Goal: Information Seeking & Learning: Learn about a topic

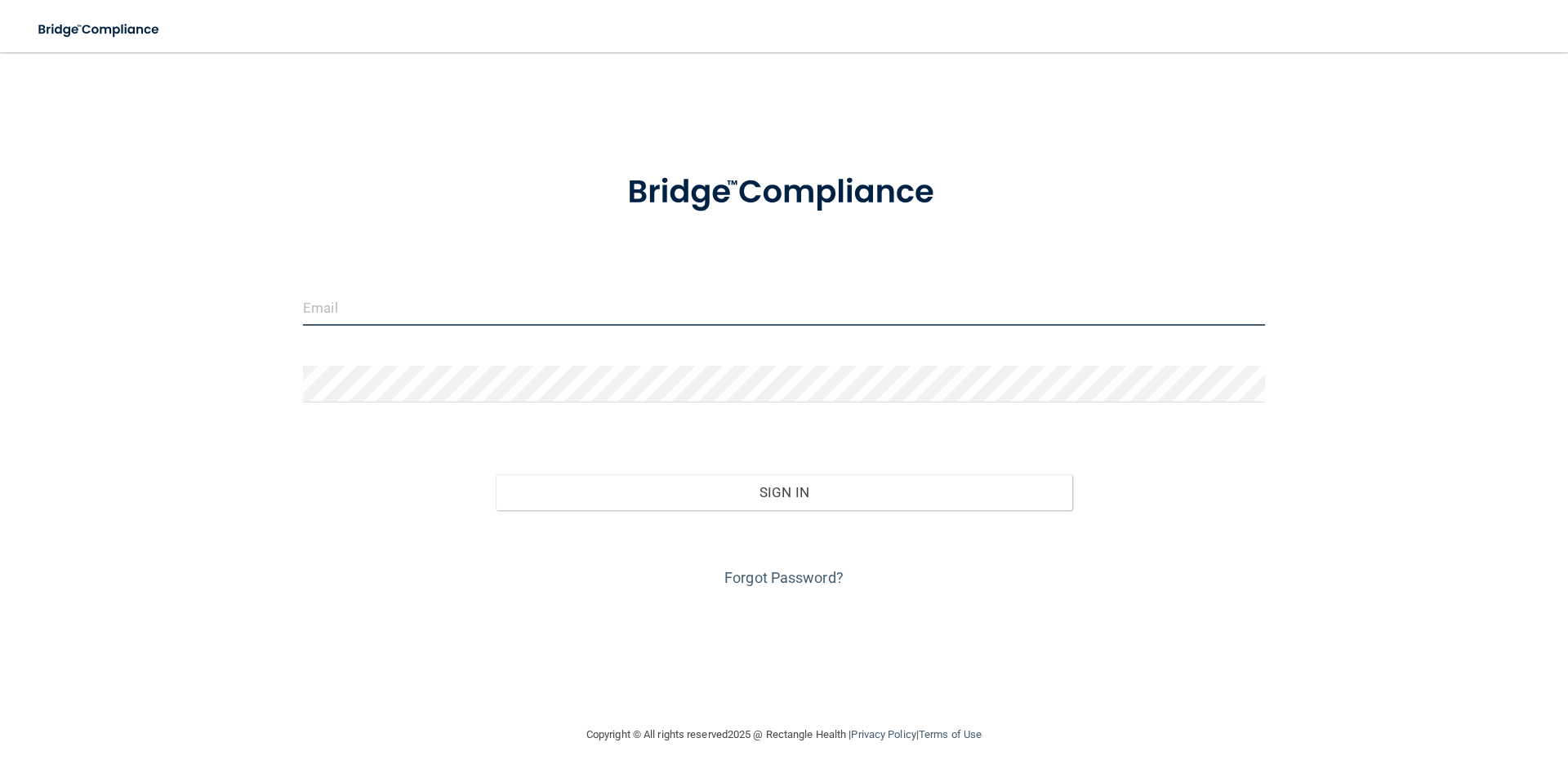
click at [455, 317] on input "email" at bounding box center [784, 308] width 962 height 37
type input "[EMAIL_ADDRESS][DOMAIN_NAME]"
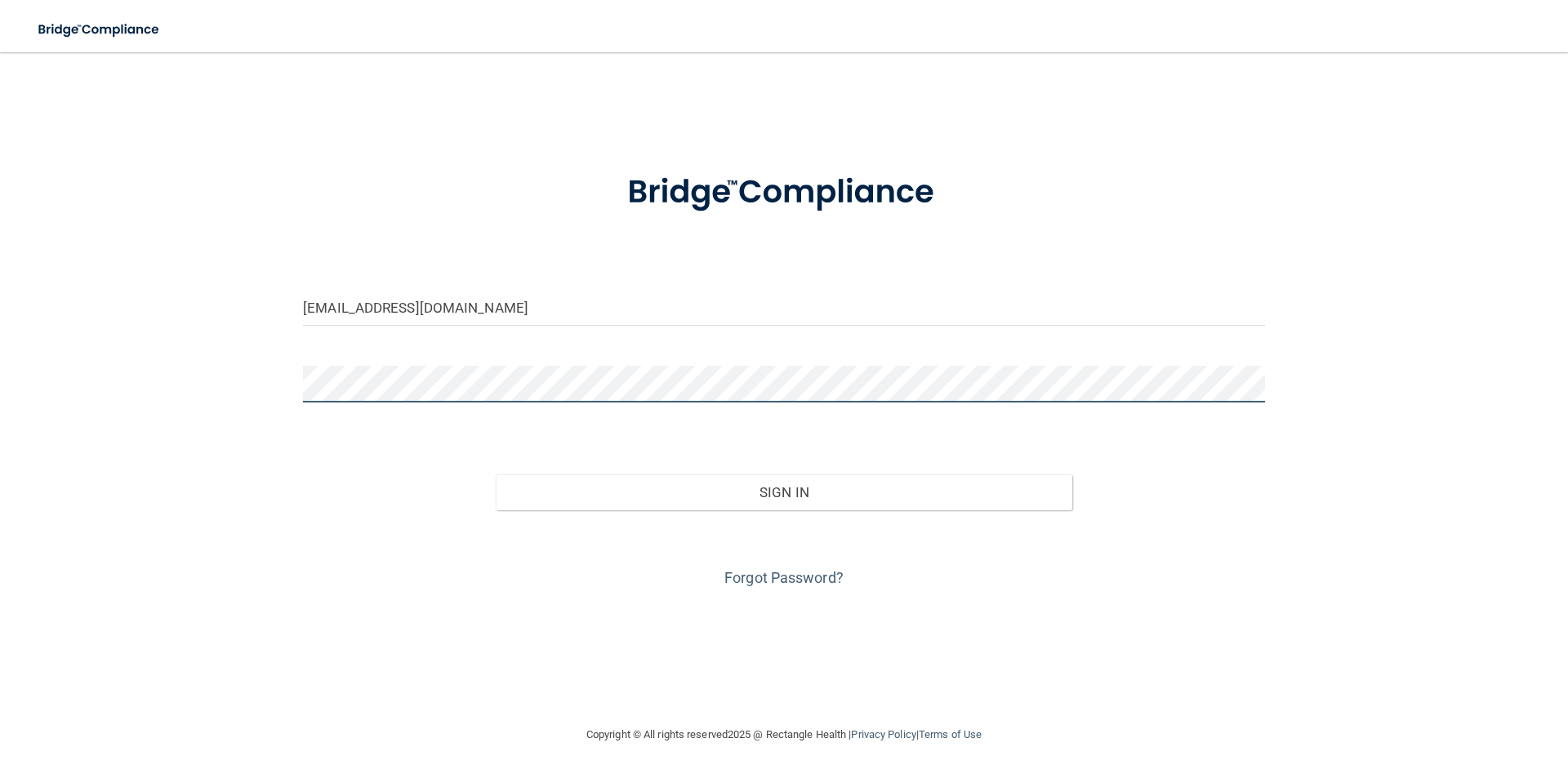
click at [496, 474] on button "Sign In" at bounding box center [784, 492] width 578 height 36
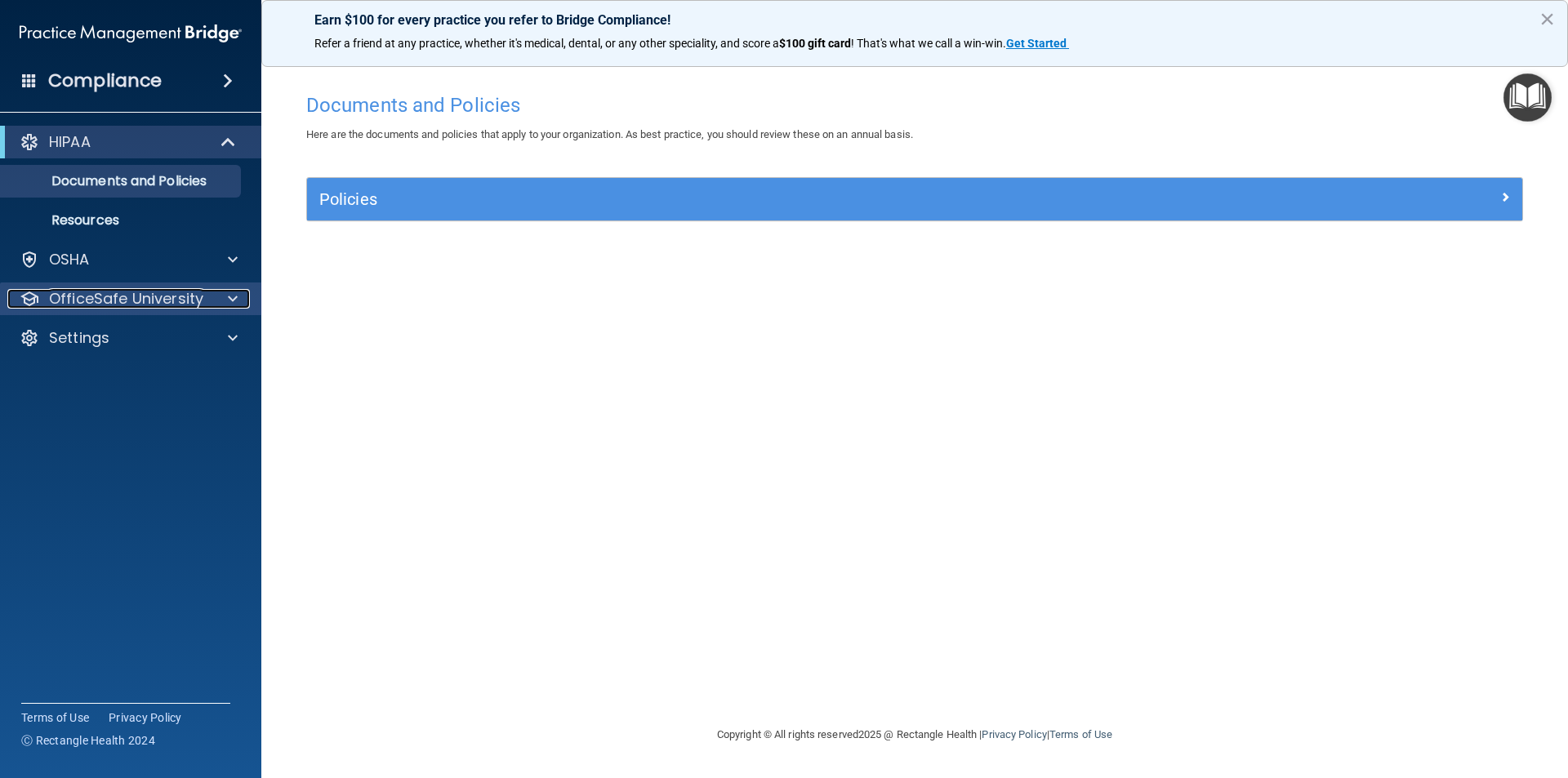
click at [191, 298] on p "OfficeSafe University" at bounding box center [126, 298] width 155 height 19
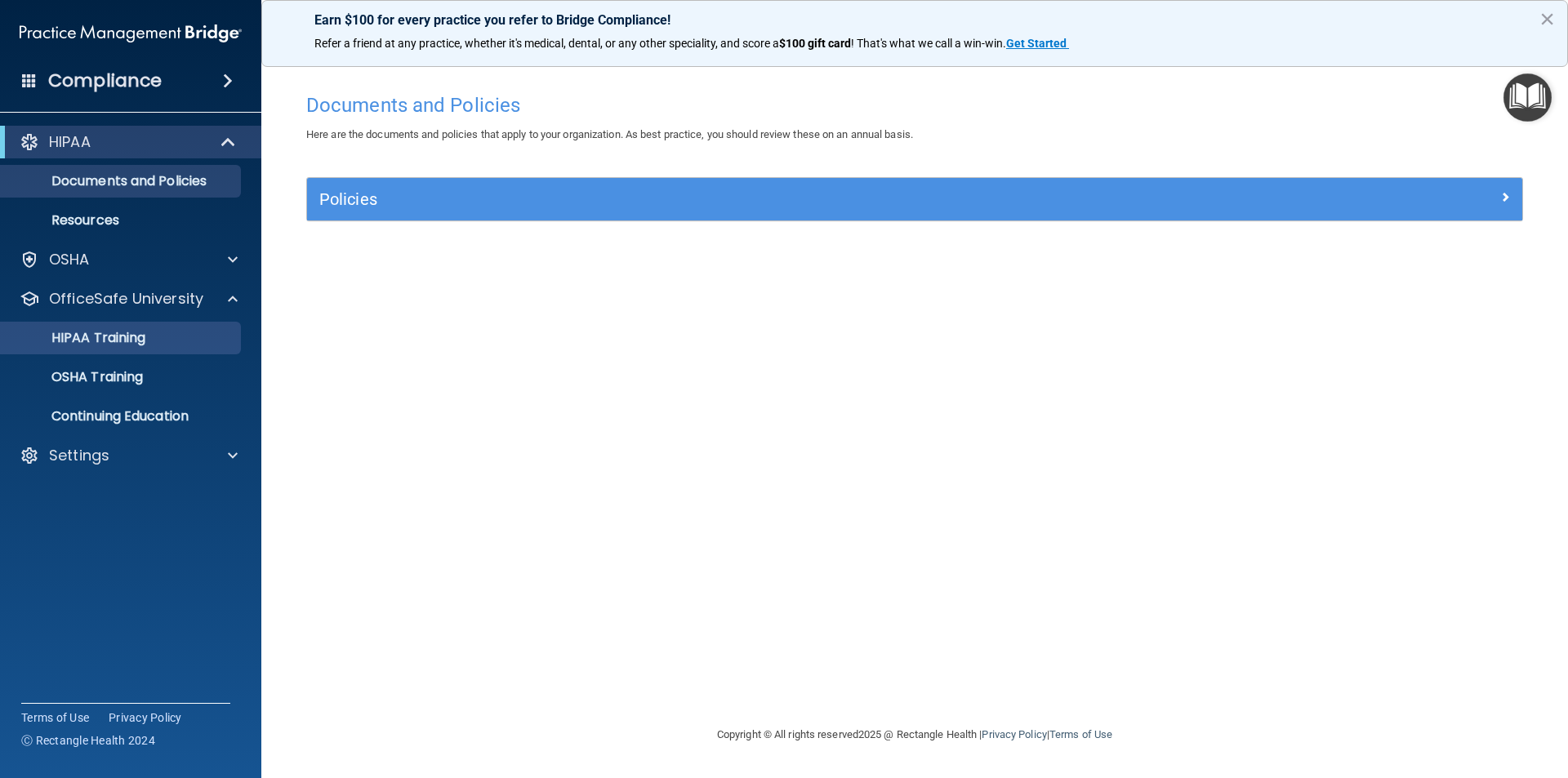
click at [173, 354] on ul "HIPAA Training OSHA Training Continuing Education" at bounding box center [131, 374] width 296 height 118
click at [157, 377] on div "OSHA Training" at bounding box center [123, 377] width 223 height 17
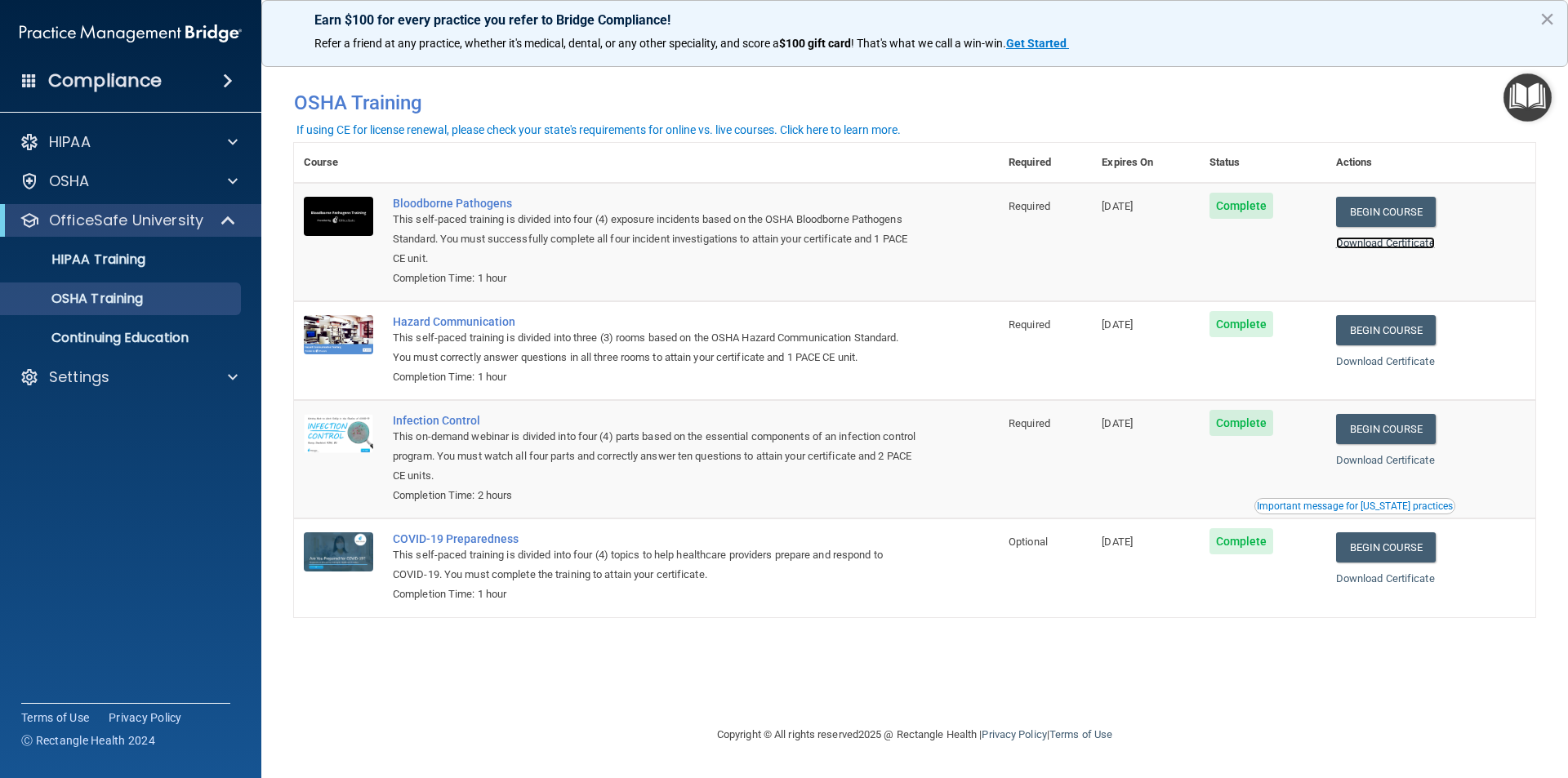
click at [1420, 245] on link "Download Certificate" at bounding box center [1385, 242] width 99 height 12
click at [137, 267] on p "HIPAA Training" at bounding box center [78, 260] width 135 height 17
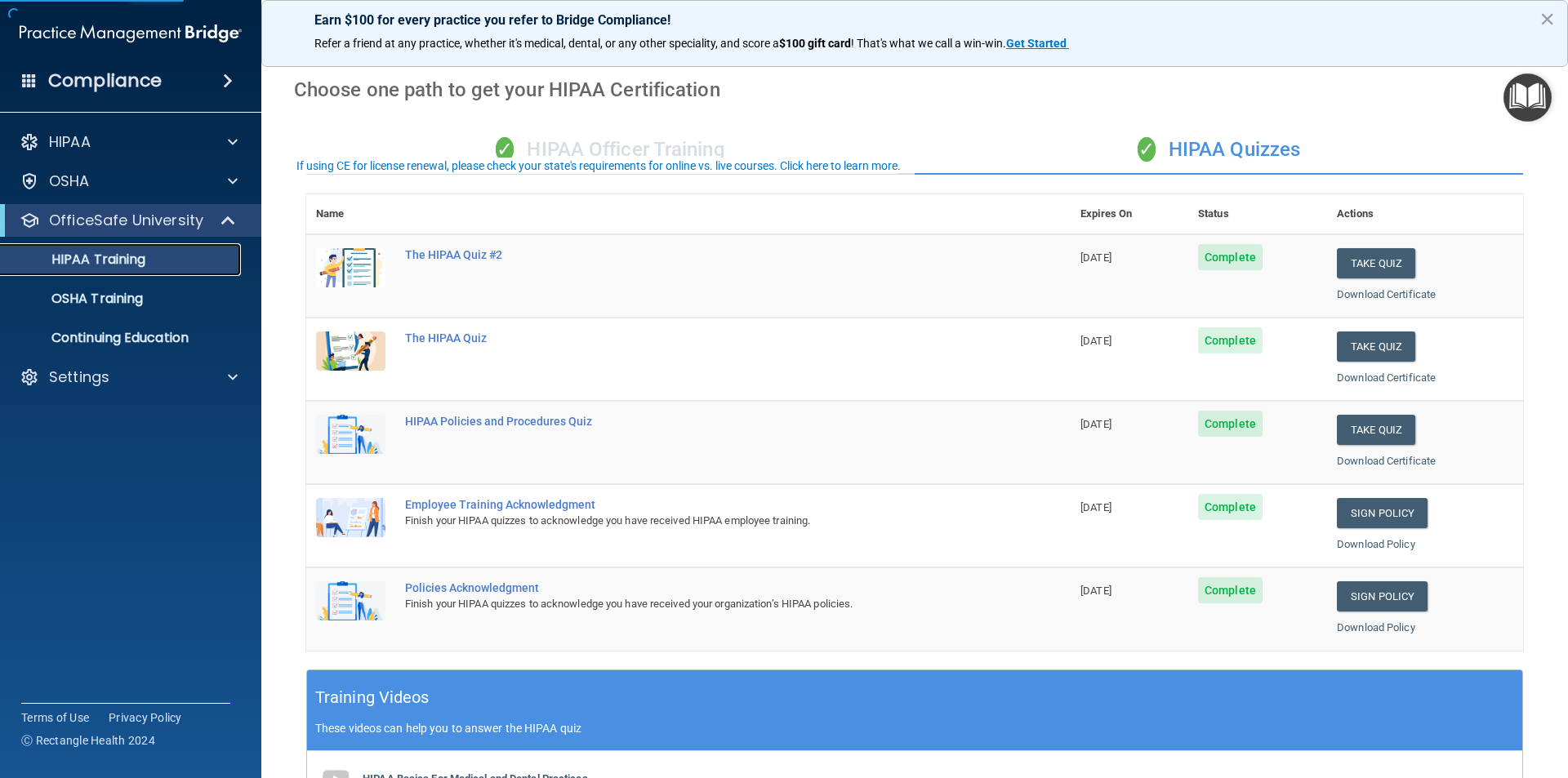
scroll to position [82, 0]
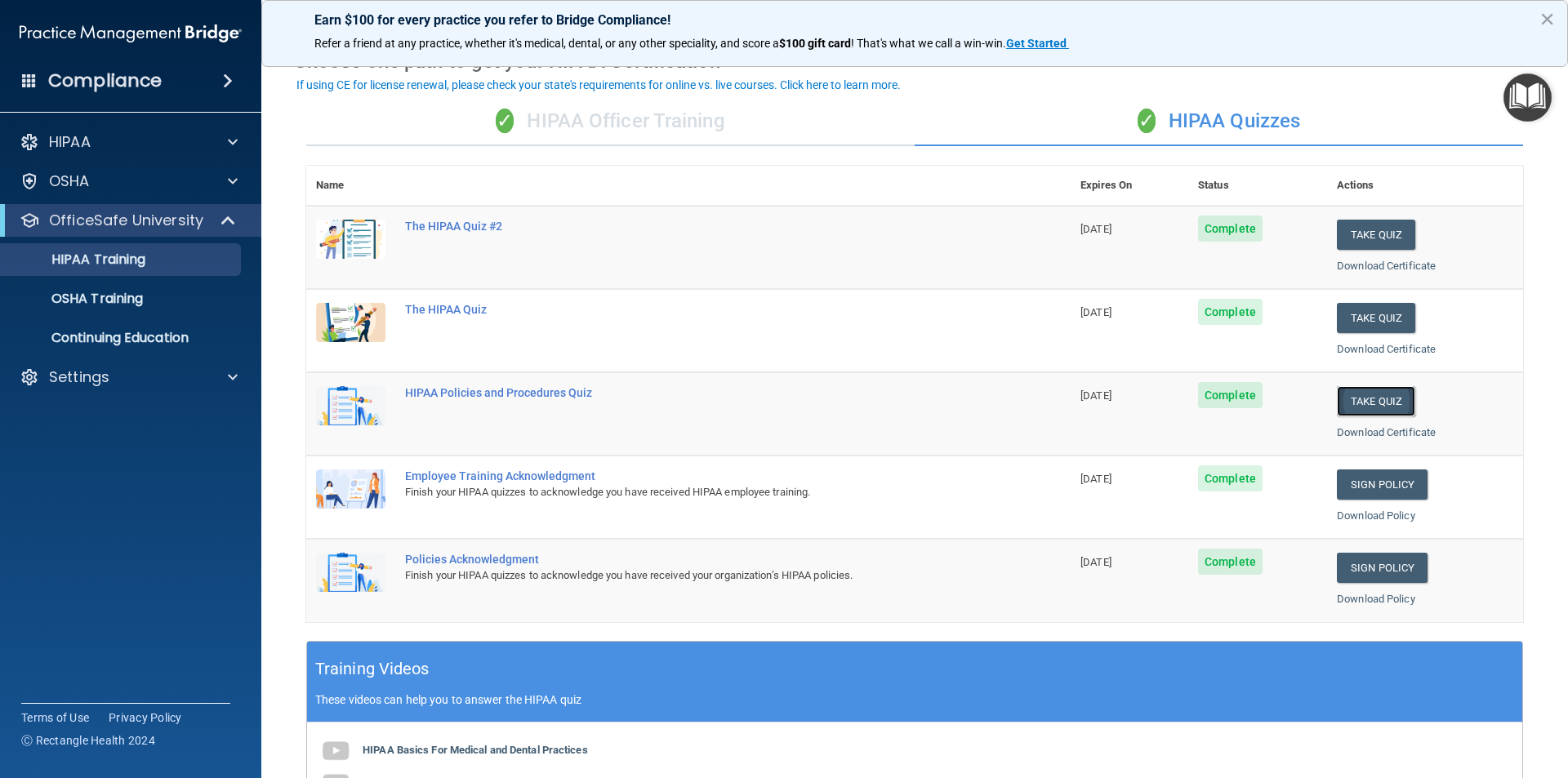
click at [1352, 412] on button "Take Quiz" at bounding box center [1375, 401] width 78 height 30
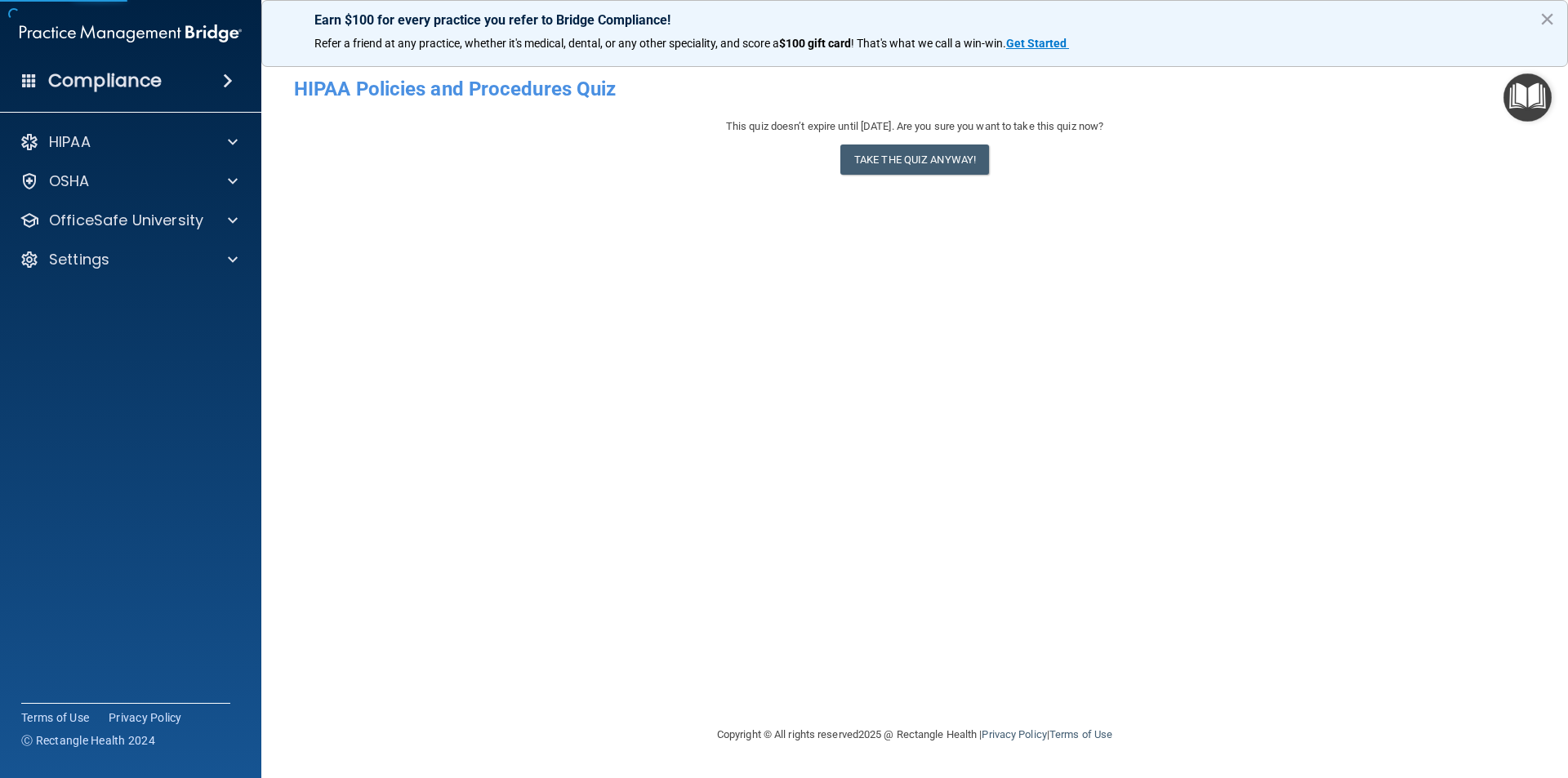
click at [956, 140] on div "This quiz doesn’t expire until [DATE]. Are you sure you want to take this quiz …" at bounding box center [915, 150] width 1242 height 66
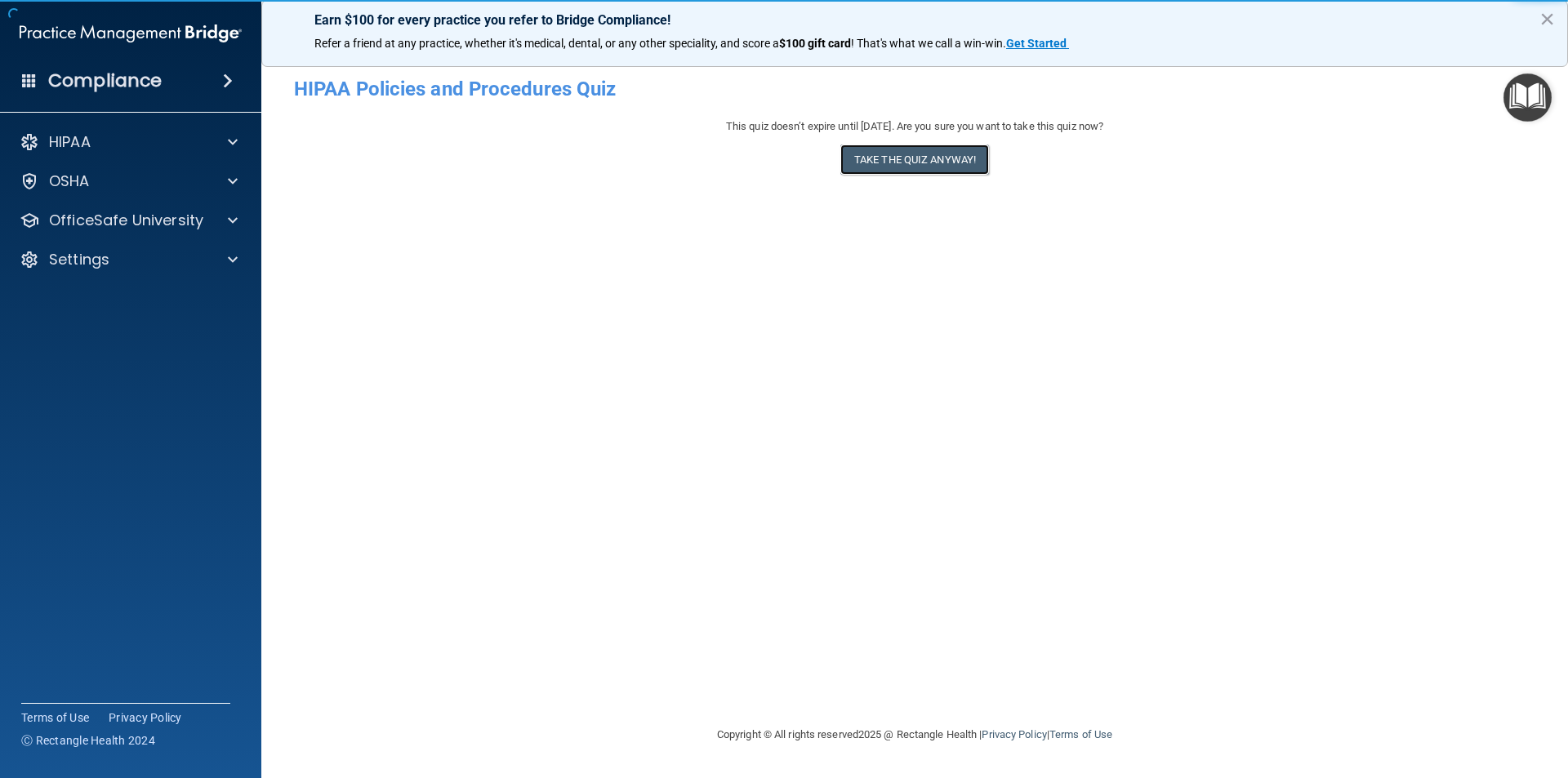
drag, startPoint x: 957, startPoint y: 166, endPoint x: 956, endPoint y: 175, distance: 9.1
click at [957, 168] on button "Take the quiz anyway!" at bounding box center [914, 159] width 148 height 30
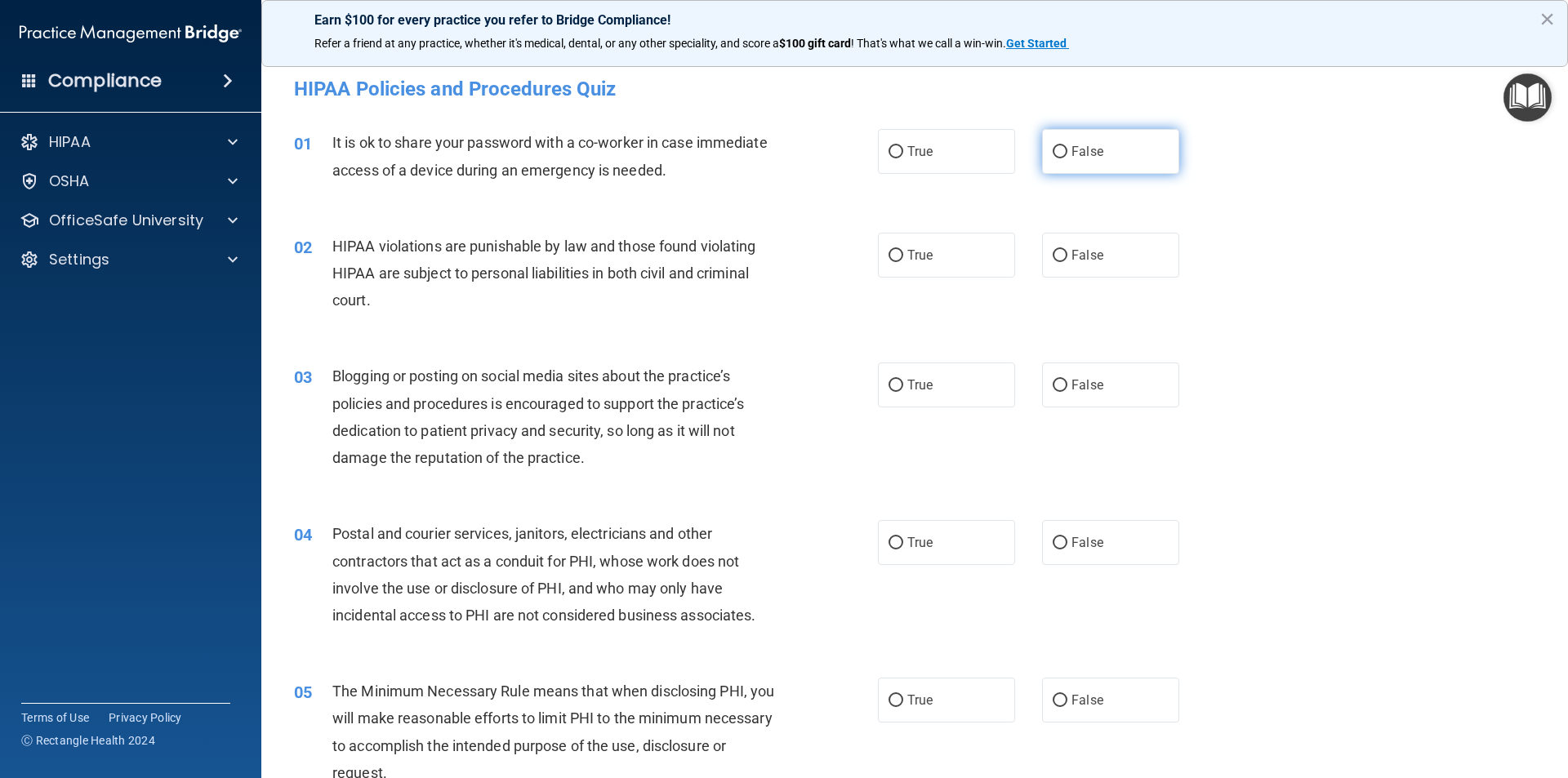
click at [1121, 145] on label "False" at bounding box center [1110, 151] width 137 height 45
click at [1068, 146] on input "False" at bounding box center [1060, 152] width 15 height 12
radio input "true"
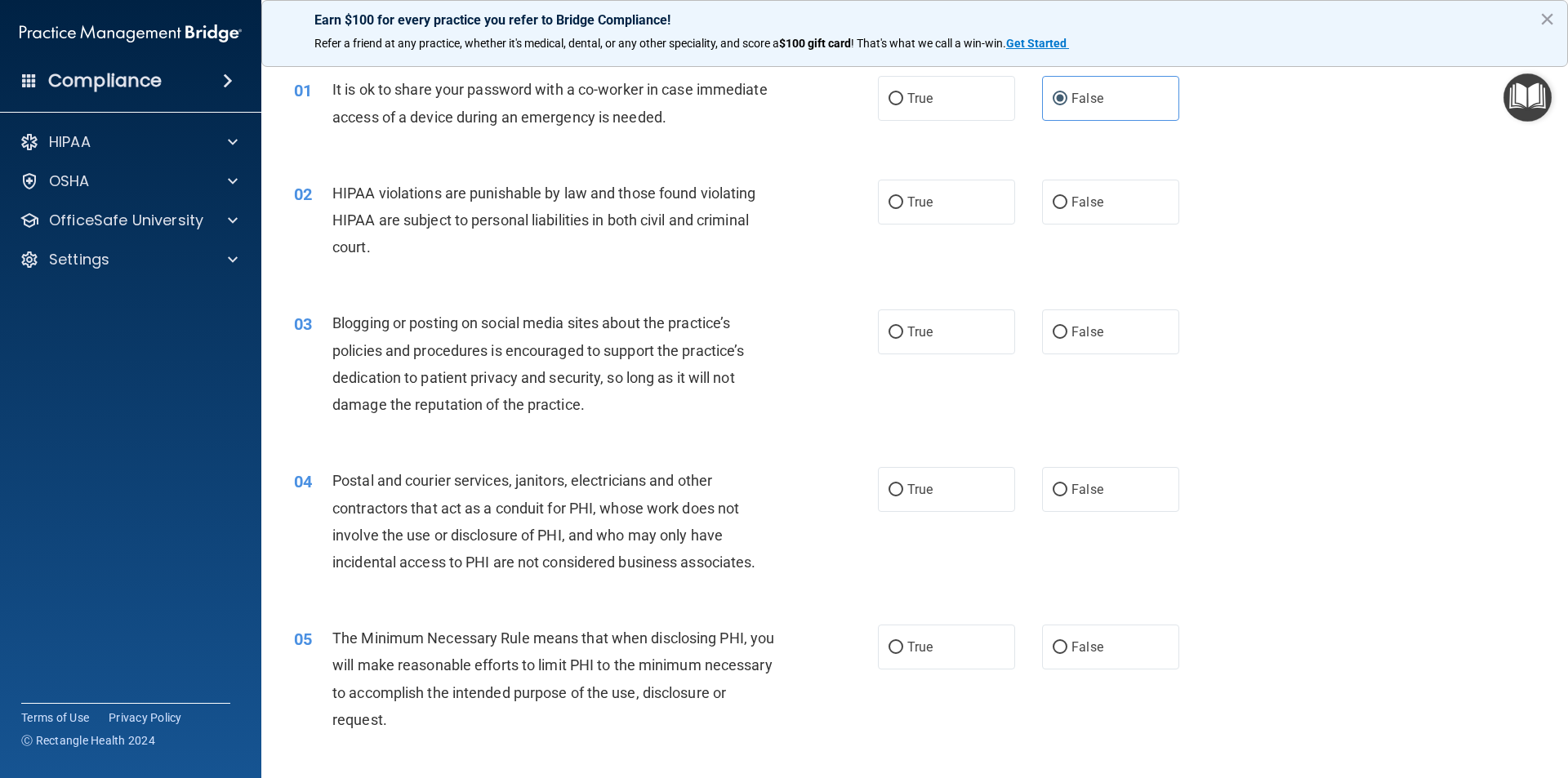
scroll to position [82, 0]
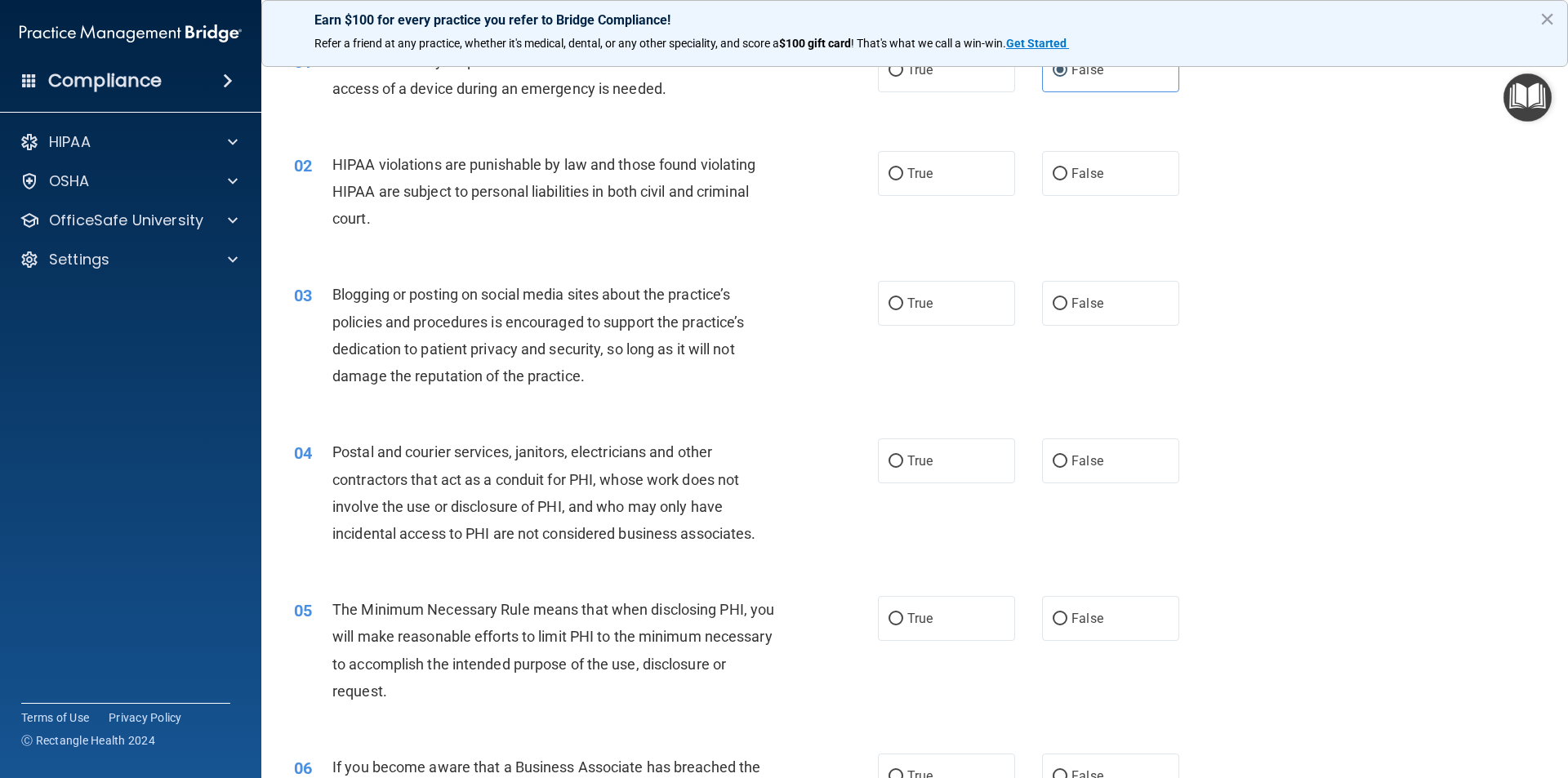
click at [923, 203] on div "02 HIPAA violations are punishable by law and those found violating HIPAA are s…" at bounding box center [915, 196] width 1266 height 131
click at [933, 187] on label "True" at bounding box center [946, 173] width 137 height 45
click at [904, 180] on input "True" at bounding box center [896, 174] width 15 height 12
radio input "true"
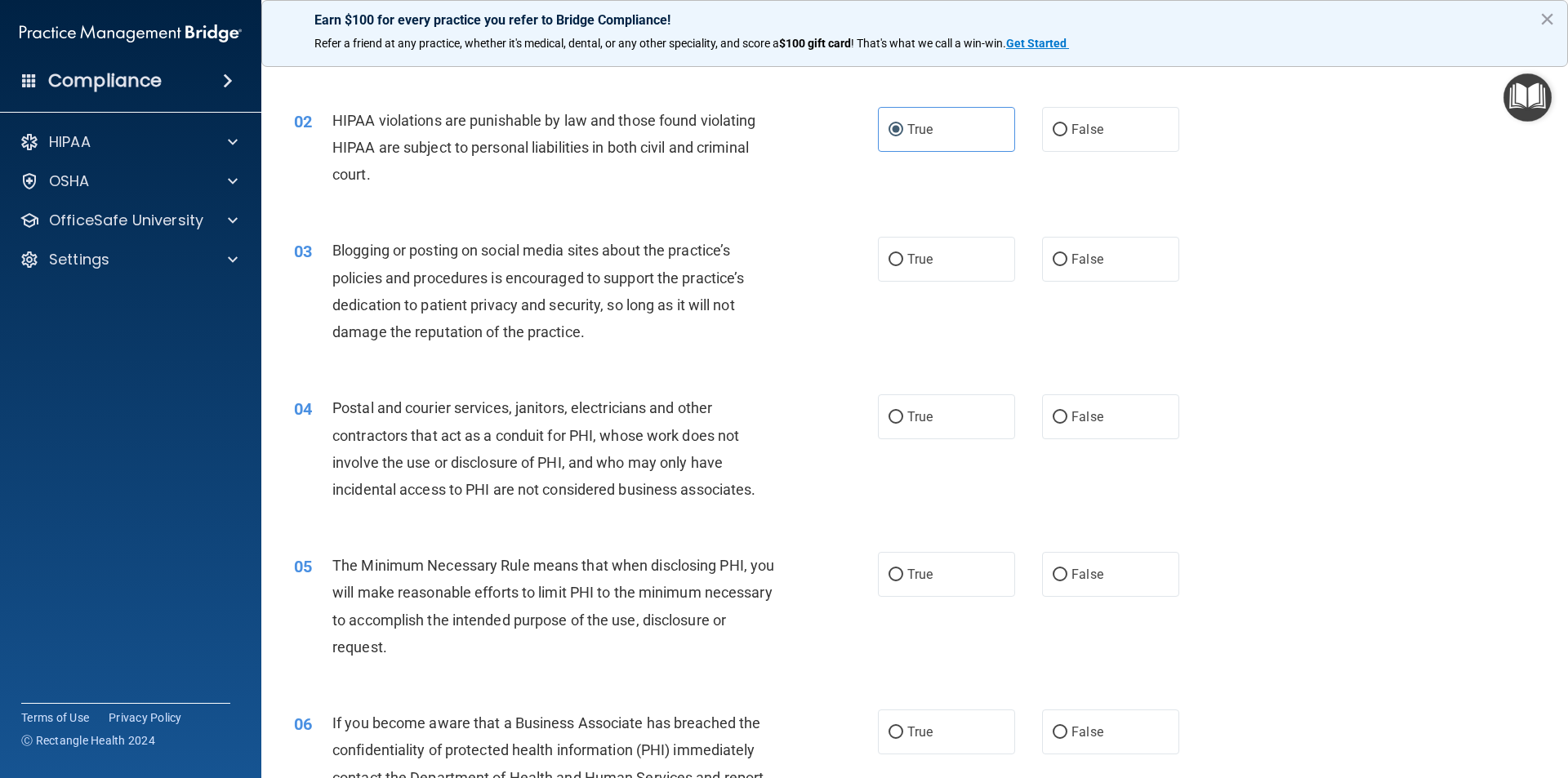
scroll to position [163, 0]
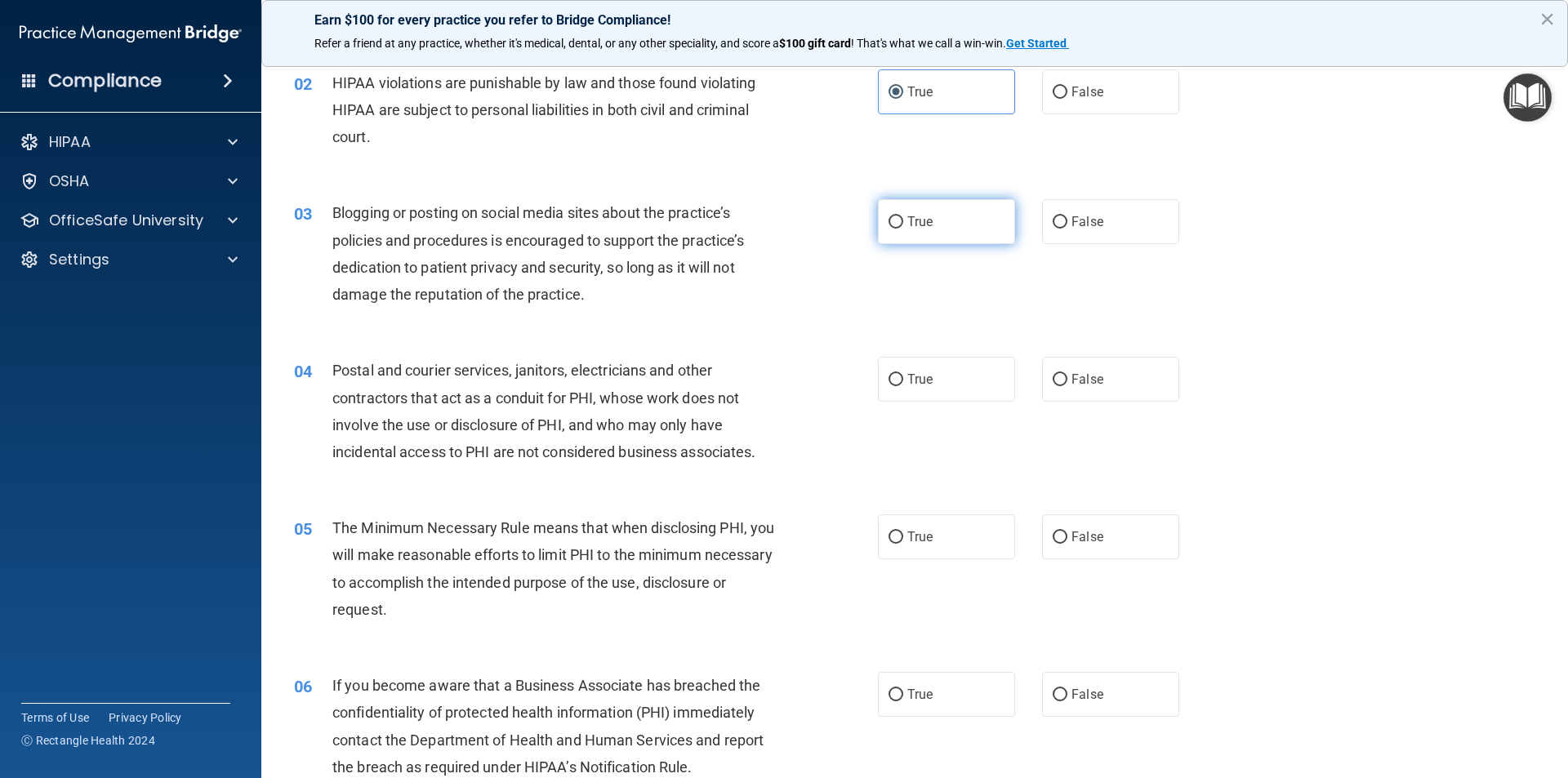
click at [924, 219] on span "True" at bounding box center [919, 221] width 25 height 16
click at [904, 219] on input "True" at bounding box center [896, 222] width 15 height 12
radio input "true"
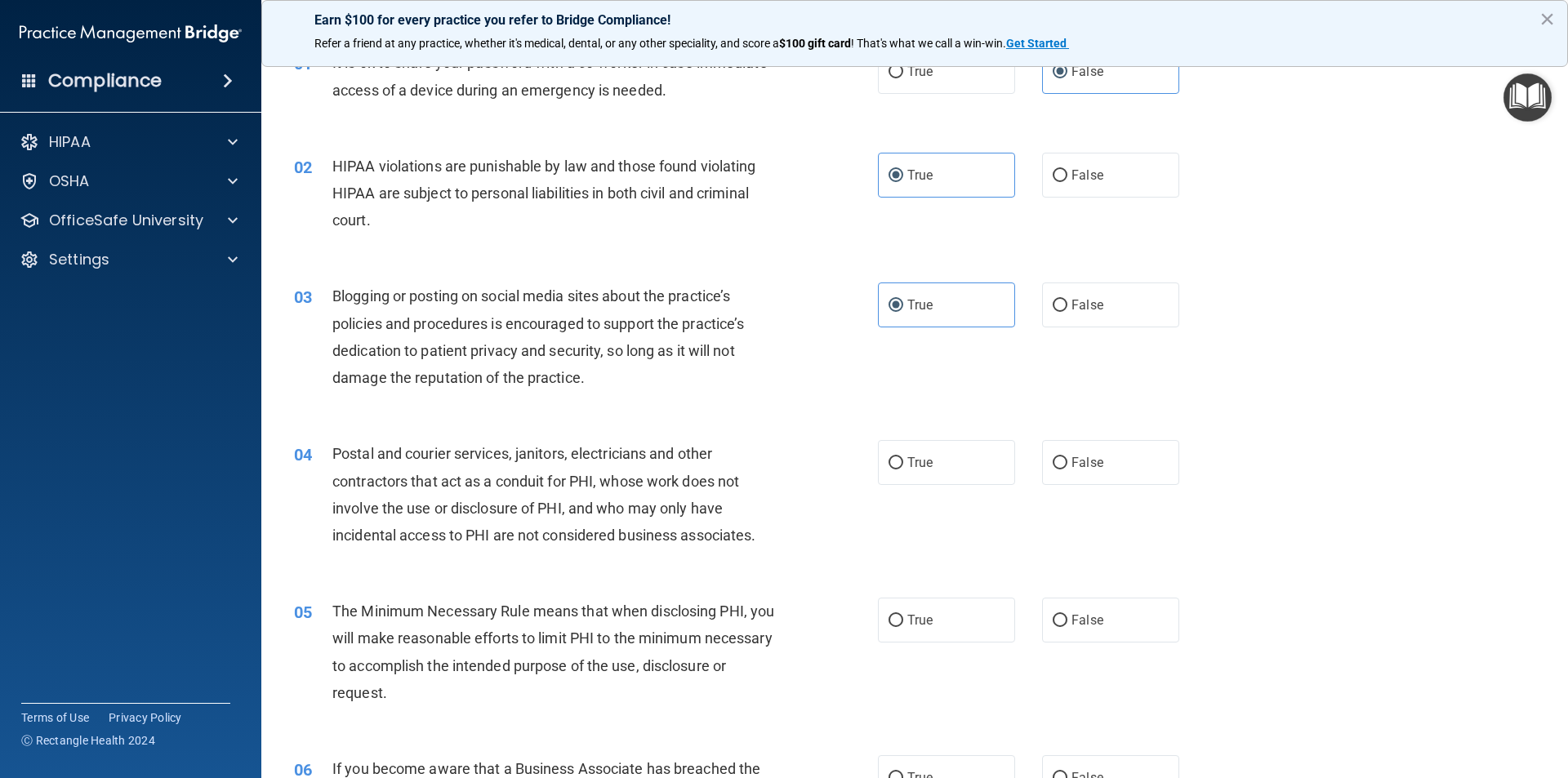
scroll to position [0, 0]
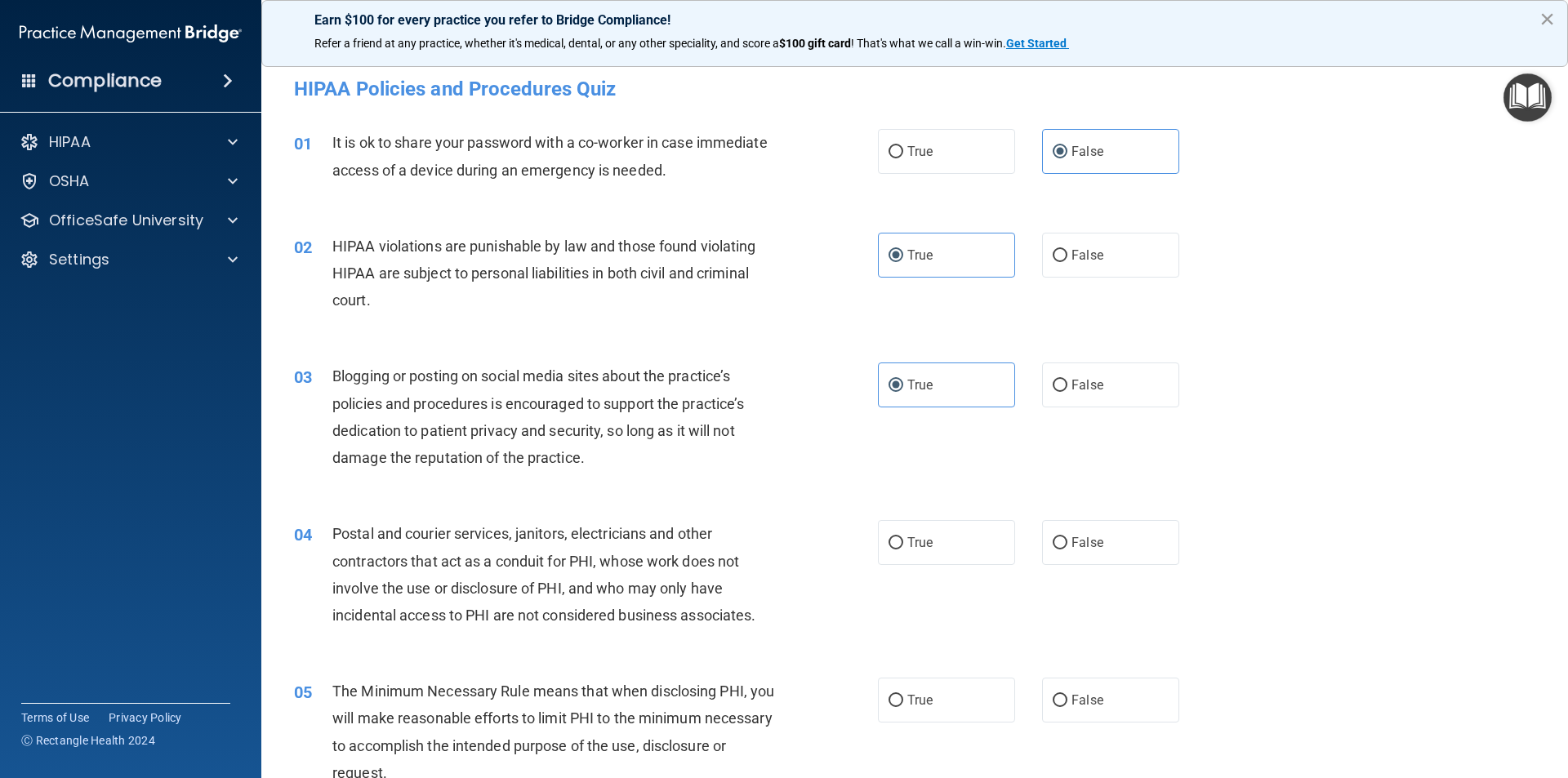
click at [1552, 21] on button "×" at bounding box center [1547, 18] width 16 height 26
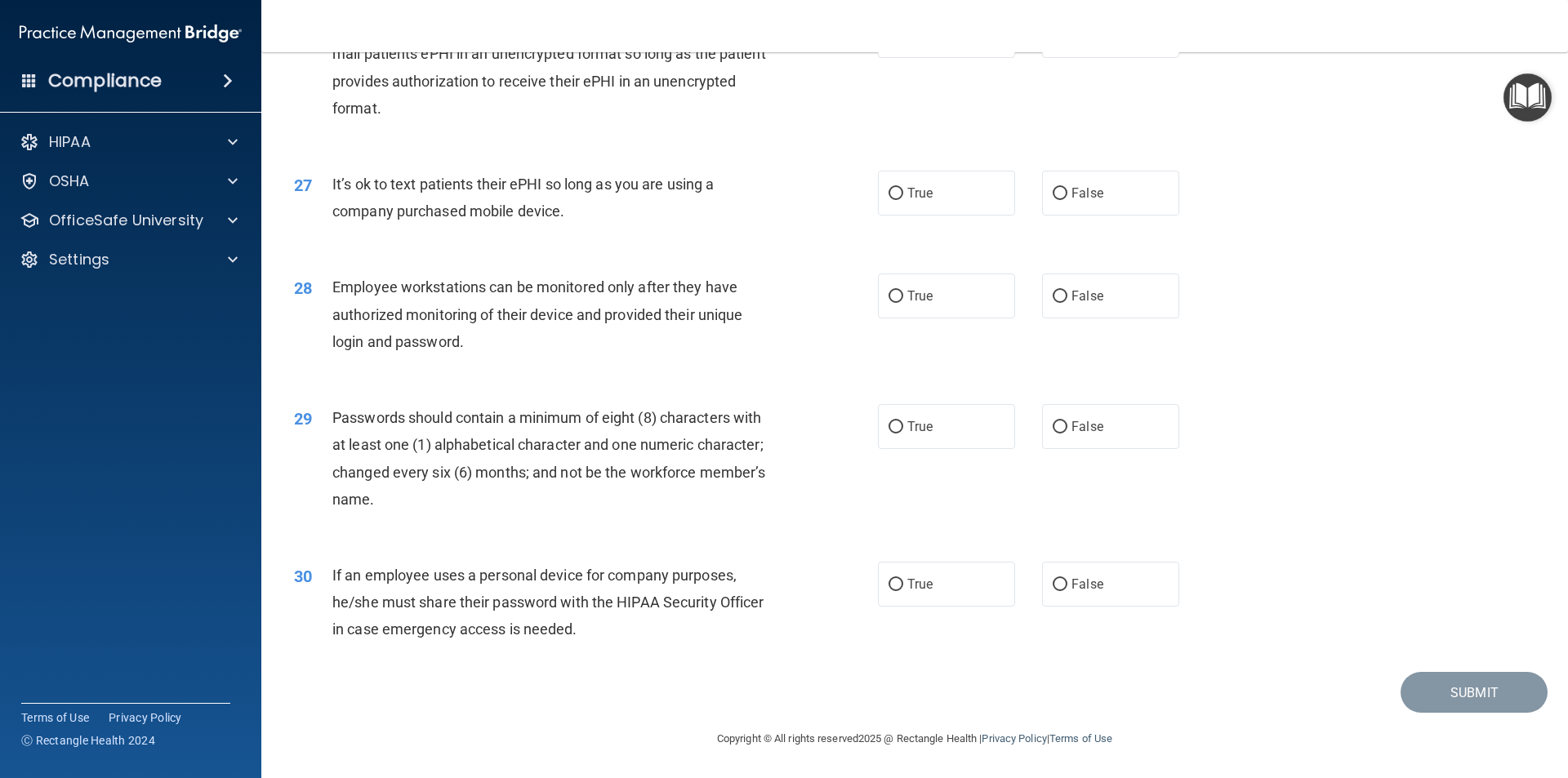
scroll to position [3320, 0]
